Goal: Find specific page/section: Find specific page/section

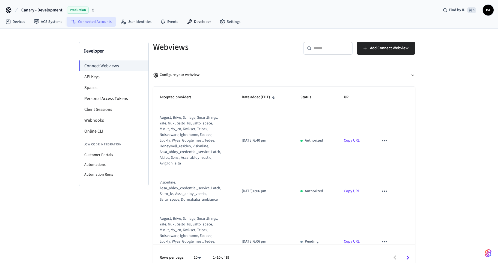
click at [98, 22] on link "Connected Accounts" at bounding box center [91, 22] width 49 height 10
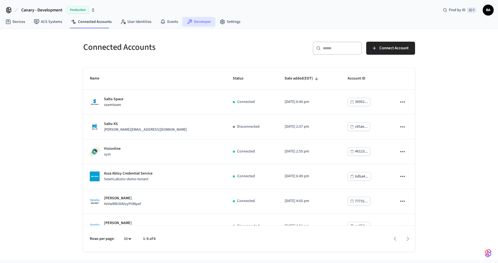
click at [195, 24] on link "Developer" at bounding box center [198, 22] width 33 height 10
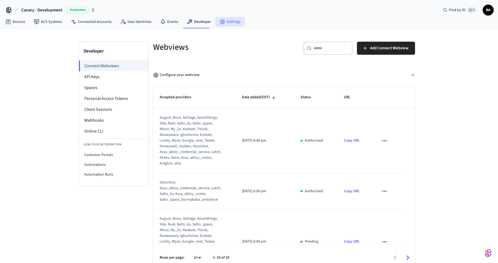
click at [224, 20] on link "Settings" at bounding box center [229, 22] width 29 height 10
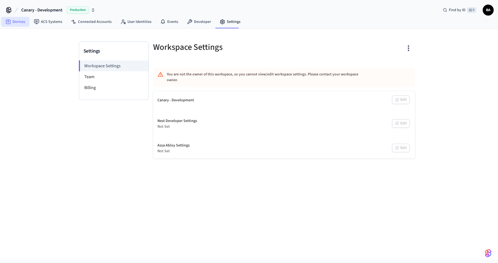
click at [20, 24] on link "Devices" at bounding box center [15, 22] width 28 height 10
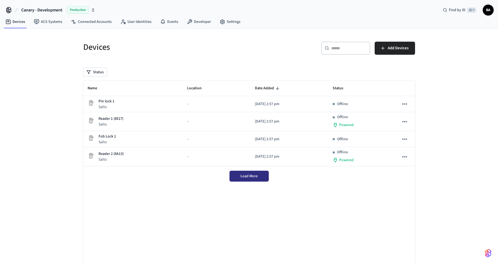
click at [260, 177] on button "Load More" at bounding box center [248, 176] width 39 height 11
click at [67, 9] on button "Canary - Development Production" at bounding box center [58, 9] width 77 height 11
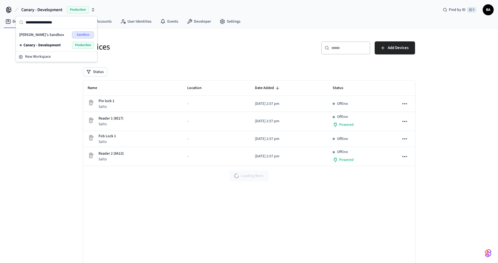
click at [122, 6] on div "Canary - Development Production Find by ID ⌘ K BA" at bounding box center [249, 8] width 498 height 16
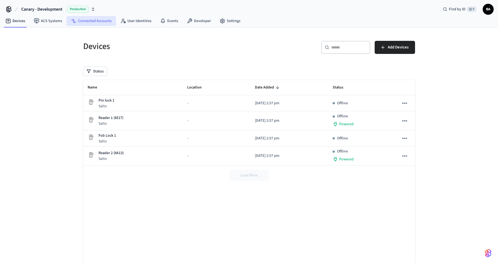
click at [105, 21] on link "Connected Accounts" at bounding box center [91, 21] width 49 height 10
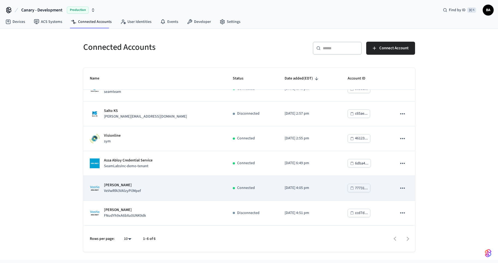
scroll to position [13, 0]
click at [155, 193] on div "Assa Abloy Vostio VeVwRfA3VAlzyPilMpef" at bounding box center [155, 188] width 130 height 11
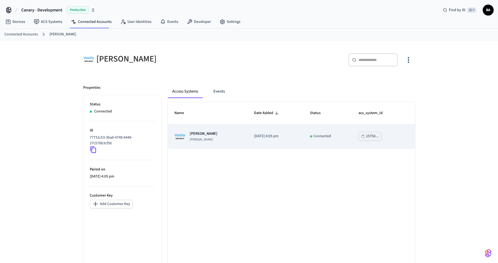
click at [221, 142] on div "Canary Vostio [PERSON_NAME]" at bounding box center [207, 136] width 67 height 11
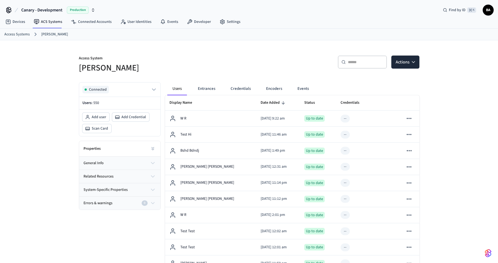
click at [281, 89] on button "Encoders" at bounding box center [274, 88] width 25 height 13
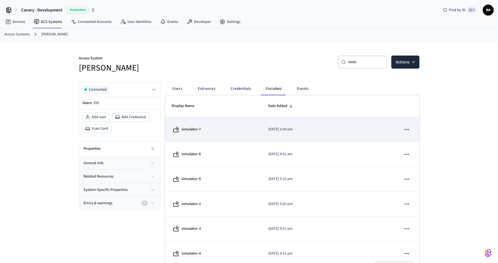
click at [387, 133] on td "sticky table" at bounding box center [372, 130] width 44 height 25
click at [318, 131] on p "[DATE] 2:04 pm" at bounding box center [306, 130] width 76 height 6
click at [195, 131] on p "simulator-7" at bounding box center [190, 130] width 19 height 6
click at [406, 132] on icon "sticky table" at bounding box center [406, 129] width 7 height 7
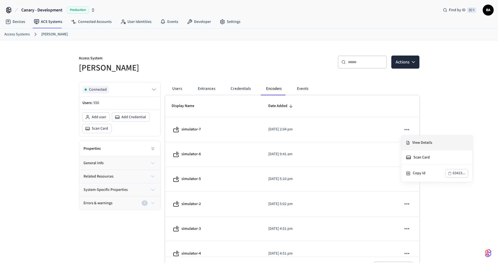
click at [411, 140] on li "View Details" at bounding box center [436, 143] width 71 height 15
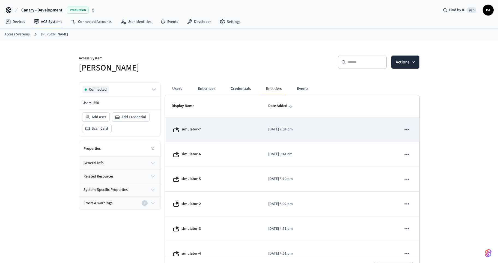
click at [298, 134] on td "[DATE] 2:04 pm" at bounding box center [306, 130] width 89 height 25
click at [402, 131] on button "sticky table" at bounding box center [406, 129] width 11 height 11
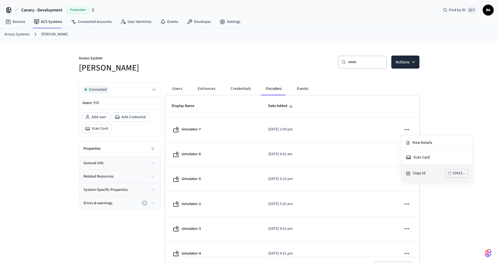
click at [451, 173] on icon "button" at bounding box center [450, 174] width 4 height 4
